Goal: Download file/media

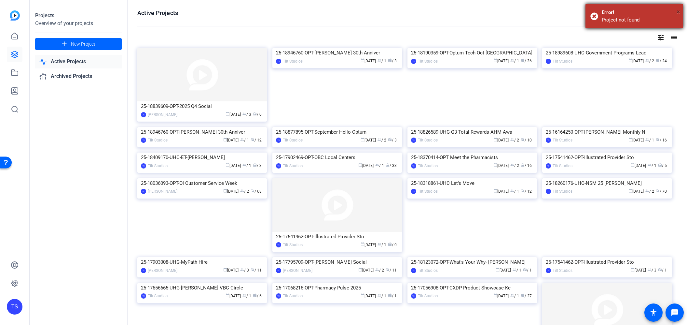
click at [679, 11] on span "×" at bounding box center [679, 12] width 4 height 8
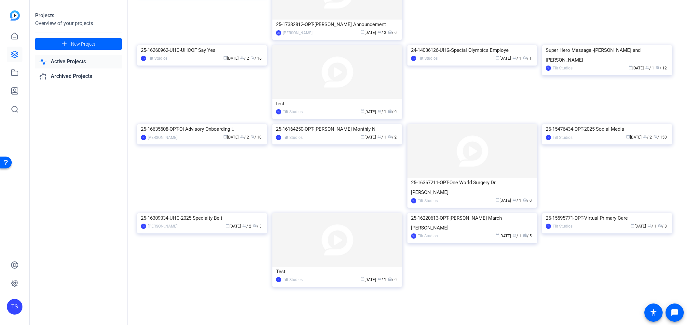
scroll to position [645, 0]
click at [575, 124] on img at bounding box center [607, 124] width 130 height 0
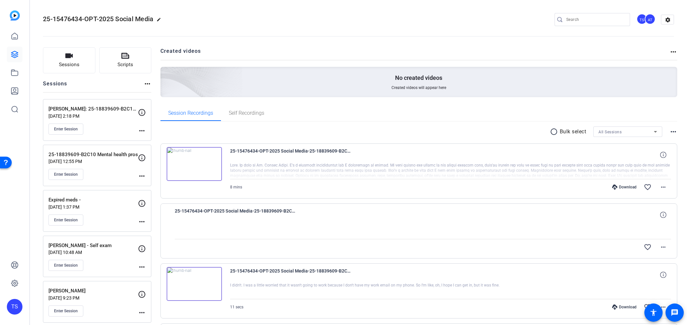
scroll to position [9, 0]
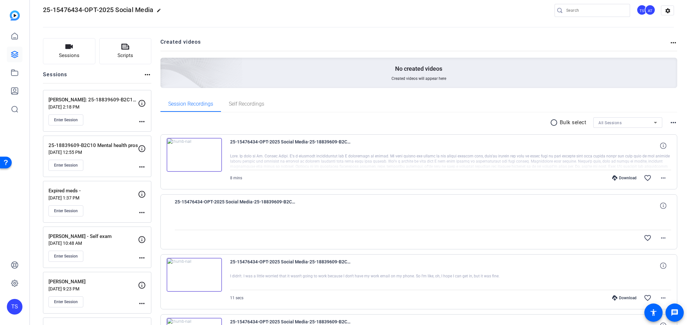
click at [116, 115] on div "Enter Session" at bounding box center [94, 119] width 90 height 11
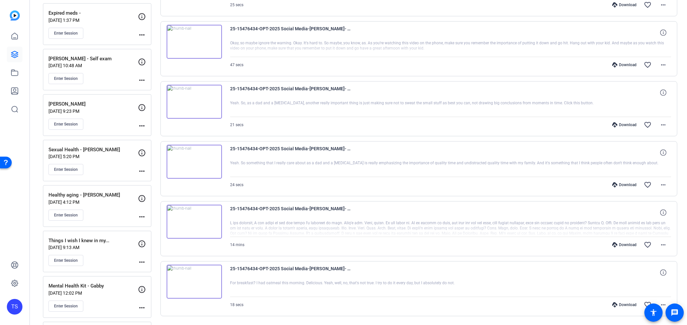
scroll to position [192, 0]
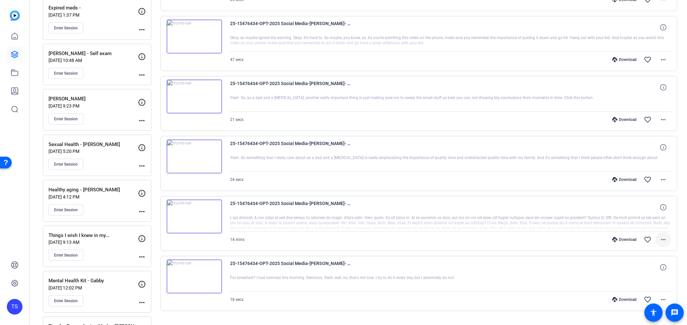
click at [664, 237] on mat-icon "more_horiz" at bounding box center [664, 239] width 8 height 8
click at [649, 268] on span "Download MP4" at bounding box center [646, 269] width 39 height 8
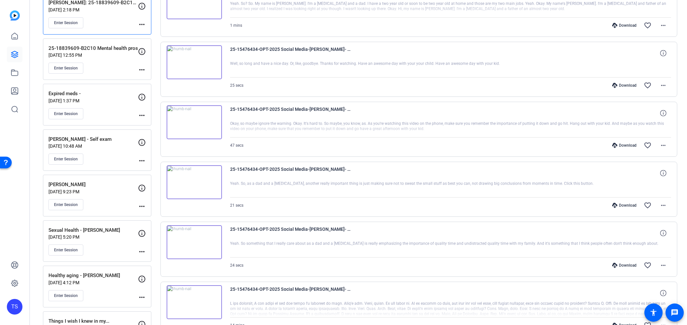
scroll to position [103, 0]
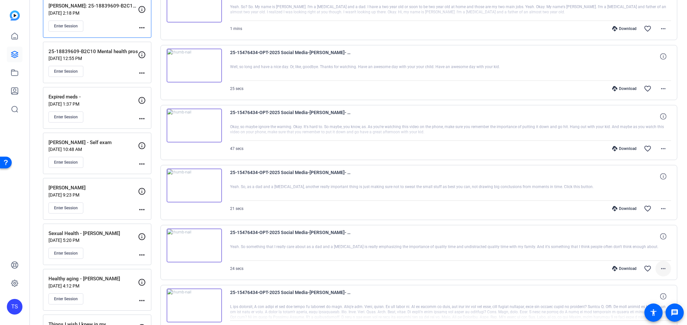
click at [661, 266] on mat-icon "more_horiz" at bounding box center [664, 268] width 8 height 8
click at [650, 207] on span "Download MP4" at bounding box center [646, 206] width 39 height 8
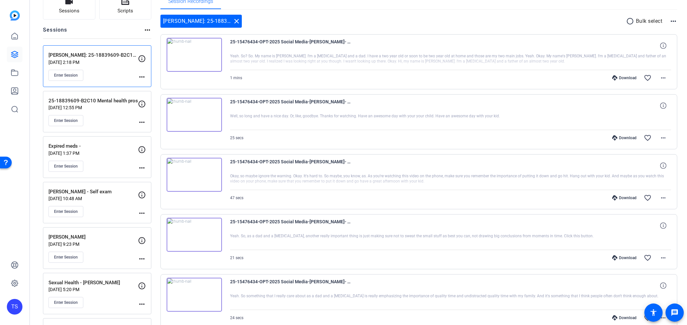
scroll to position [53, 0]
click at [662, 257] on mat-icon "more_horiz" at bounding box center [664, 258] width 8 height 8
click at [644, 196] on span "Download MP4" at bounding box center [646, 196] width 39 height 8
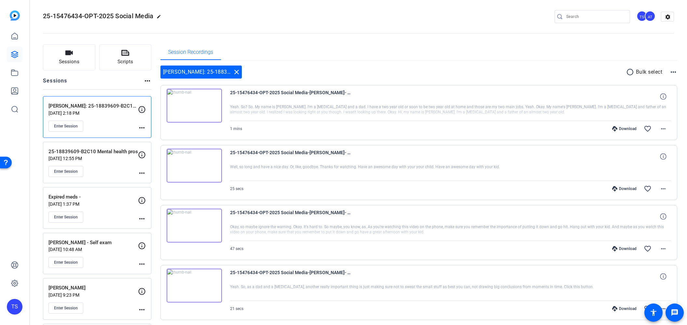
scroll to position [0, 0]
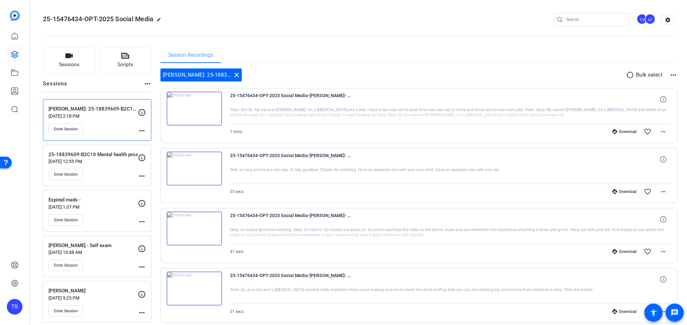
click at [440, 54] on div "Session Recordings" at bounding box center [419, 55] width 517 height 16
click at [667, 130] on span at bounding box center [664, 132] width 16 height 16
click at [655, 160] on span "Download MP4" at bounding box center [646, 162] width 39 height 8
click at [437, 171] on div at bounding box center [450, 175] width 441 height 16
click at [207, 169] on img at bounding box center [194, 168] width 55 height 34
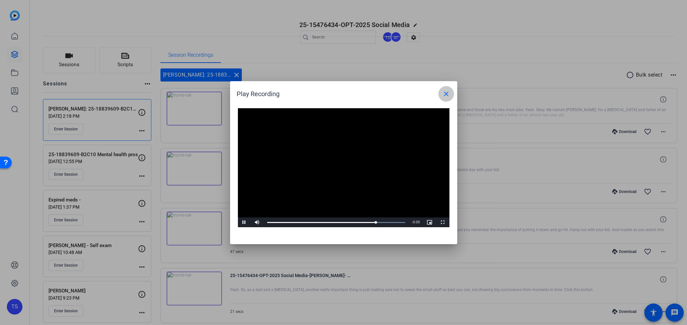
click at [445, 96] on mat-icon "close" at bounding box center [446, 94] width 8 height 8
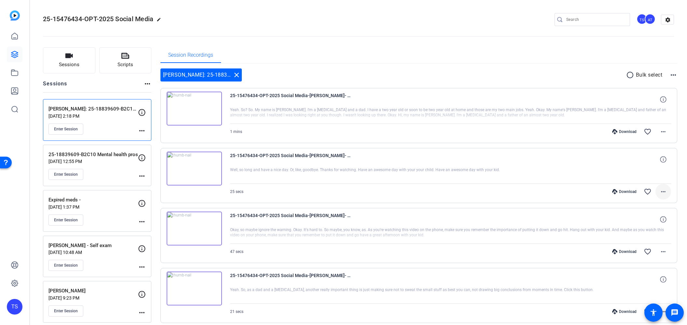
click at [666, 192] on mat-icon "more_horiz" at bounding box center [664, 192] width 8 height 8
click at [653, 222] on span "Download MP4" at bounding box center [646, 221] width 39 height 8
